Goal: Check status: Check status

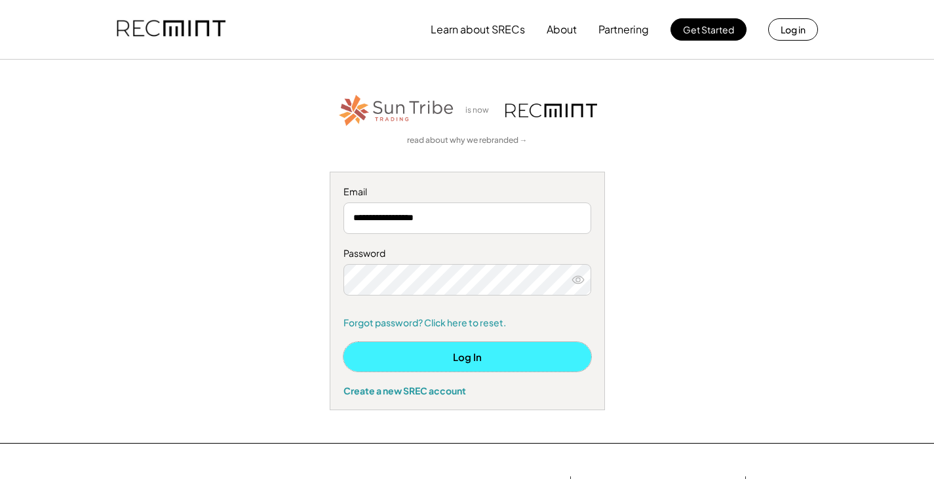
click at [448, 354] on button "Log In" at bounding box center [467, 356] width 248 height 29
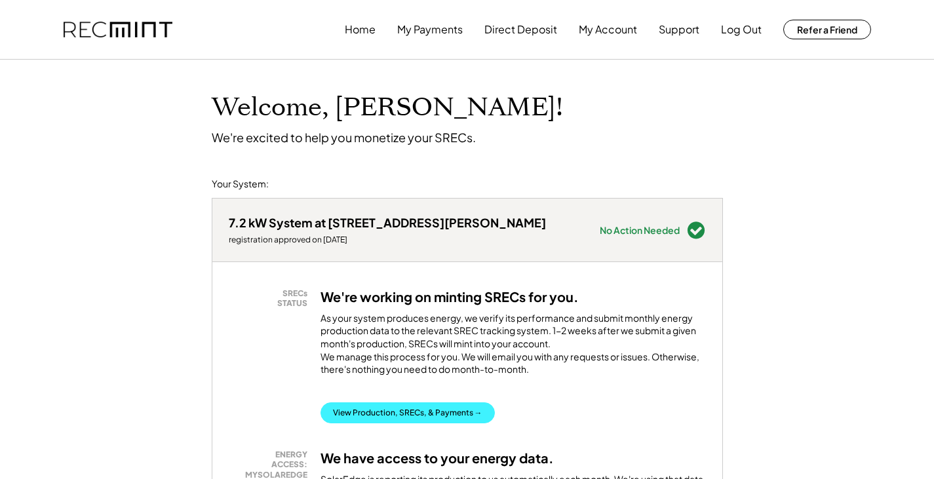
click at [441, 418] on button "View Production, SRECs, & Payments →" at bounding box center [407, 412] width 174 height 21
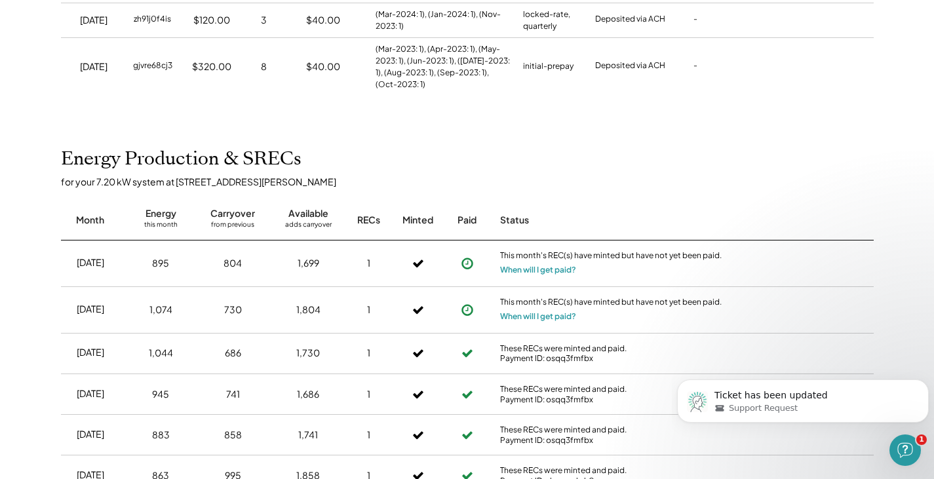
scroll to position [459, 0]
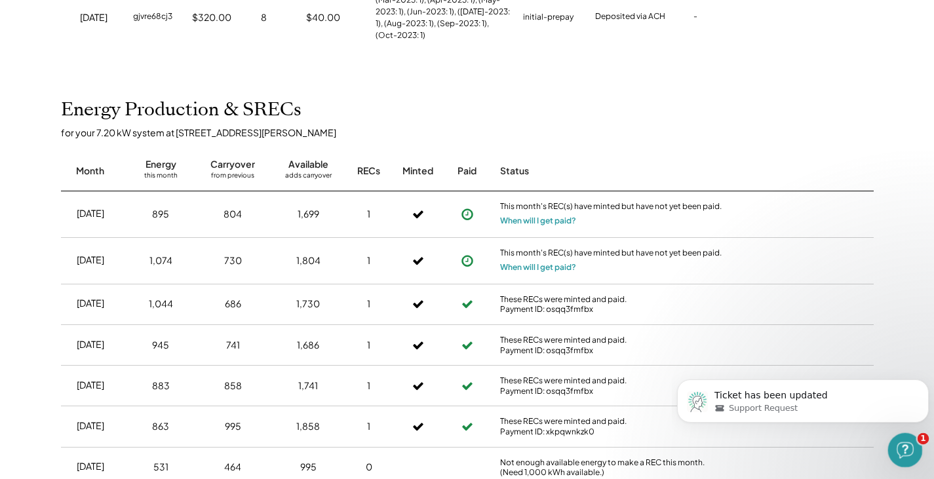
click at [921, 437] on span "1" at bounding box center [923, 439] width 12 height 12
click at [901, 447] on icon "Open Intercom Messenger" at bounding box center [903, 449] width 22 height 22
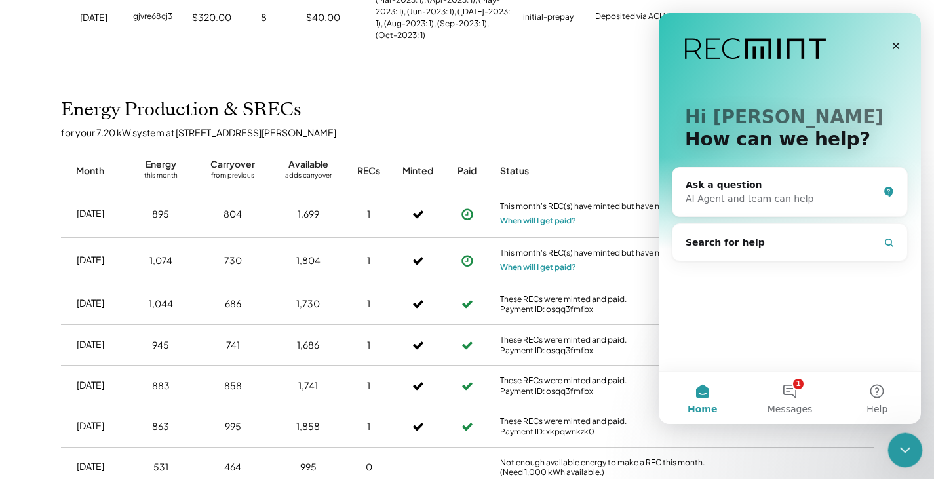
scroll to position [0, 0]
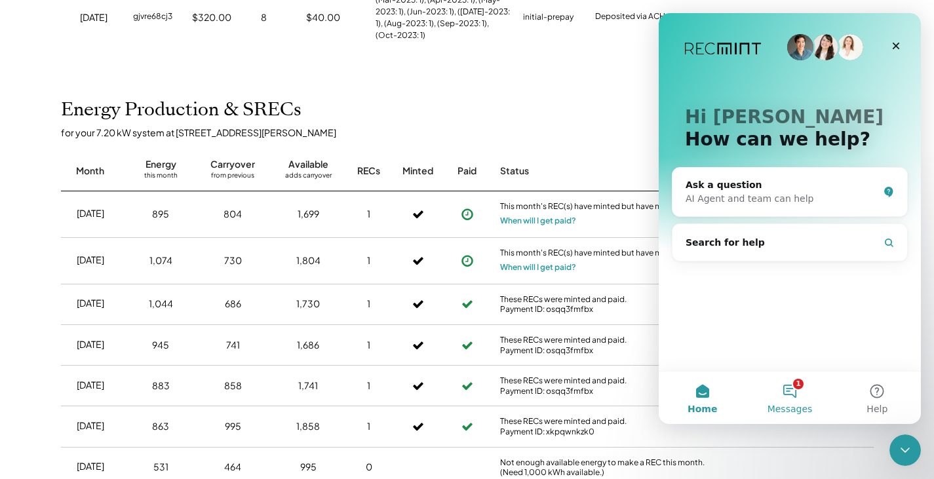
click at [789, 390] on button "1 Messages" at bounding box center [789, 397] width 87 height 52
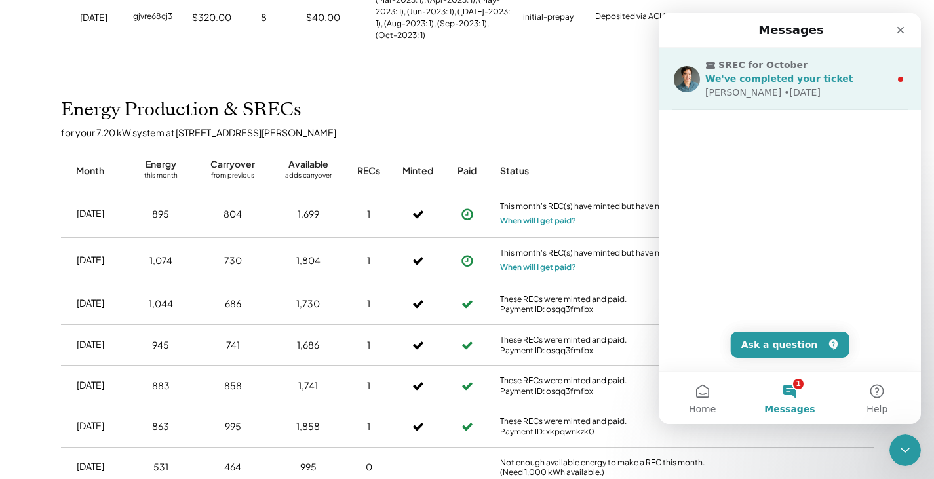
click at [718, 85] on div "We've completed your ticket" at bounding box center [797, 79] width 185 height 14
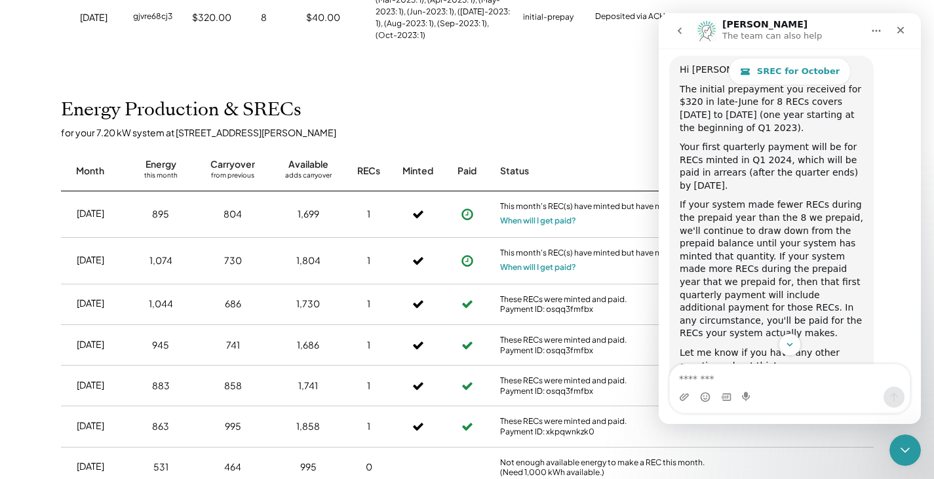
scroll to position [50, 0]
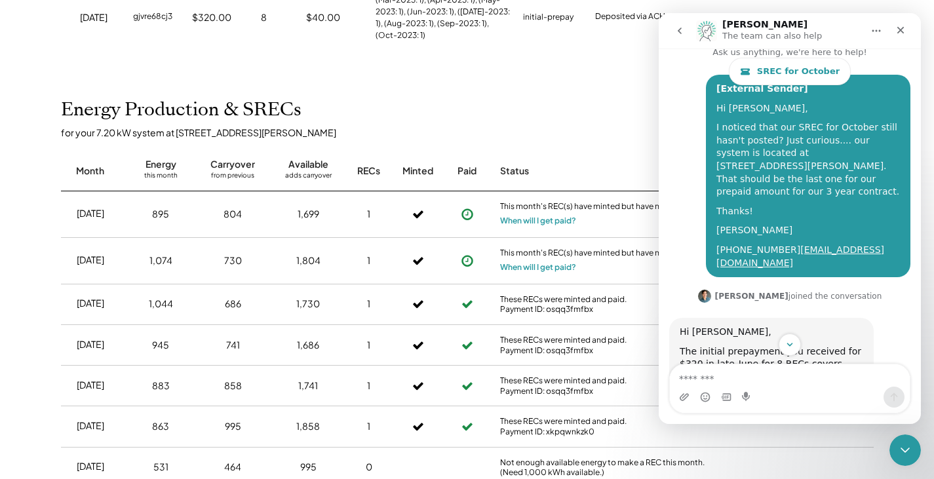
click at [866, 32] on button "Home" at bounding box center [876, 30] width 25 height 25
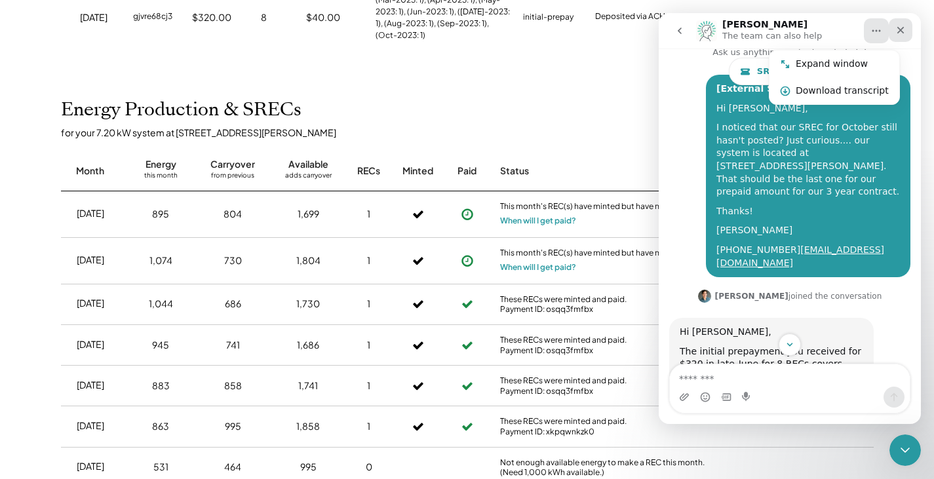
click at [903, 29] on icon "Close" at bounding box center [900, 30] width 10 height 10
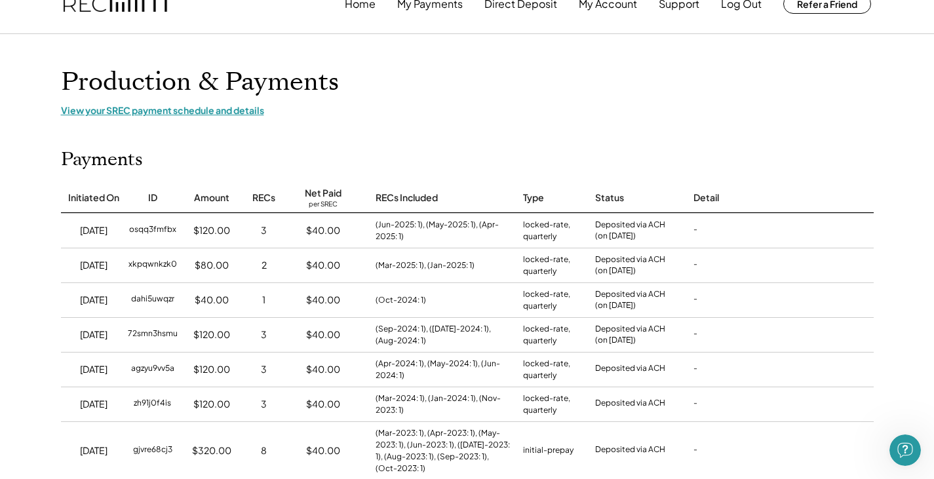
scroll to position [0, 0]
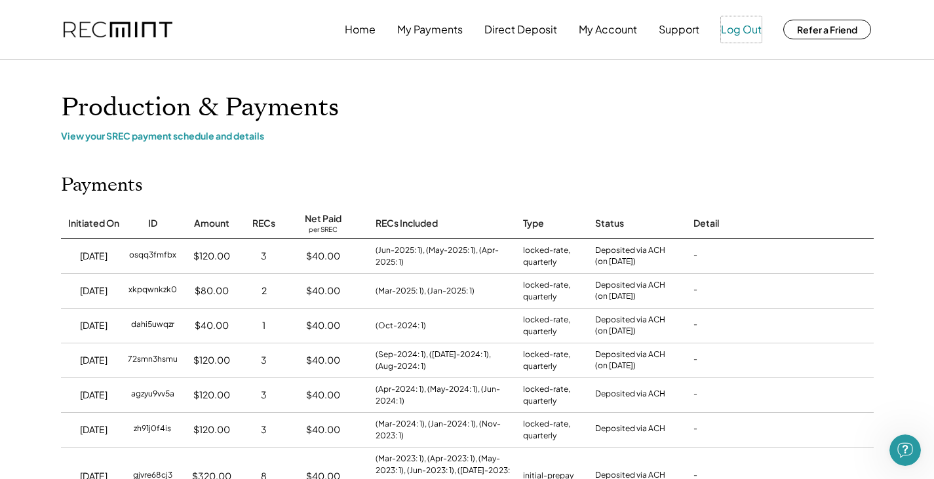
click at [746, 31] on button "Log Out" at bounding box center [741, 29] width 41 height 26
